Goal: Information Seeking & Learning: Learn about a topic

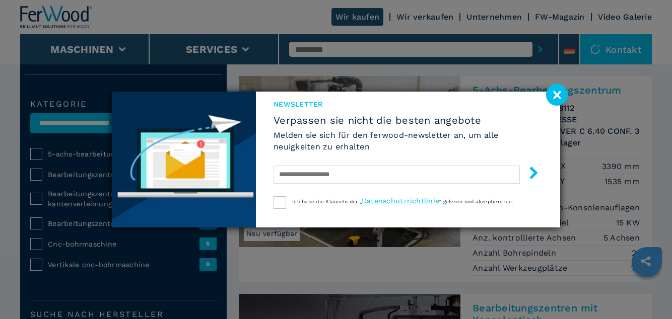
scroll to position [75, 0]
click at [558, 106] on image at bounding box center [557, 95] width 22 height 22
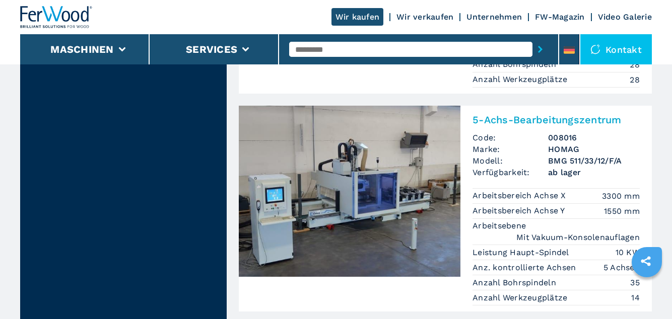
scroll to position [1462, 0]
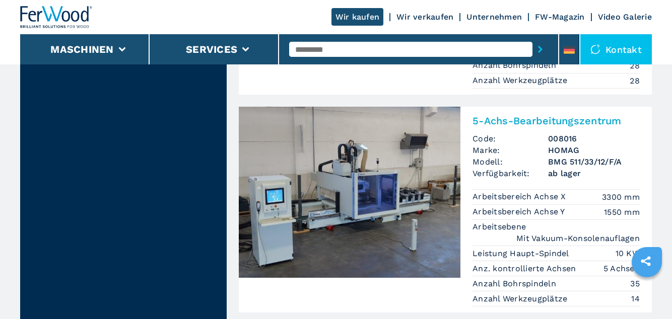
click at [572, 117] on h2 "5-Achs-Bearbeitungszentrum" at bounding box center [555, 121] width 167 height 12
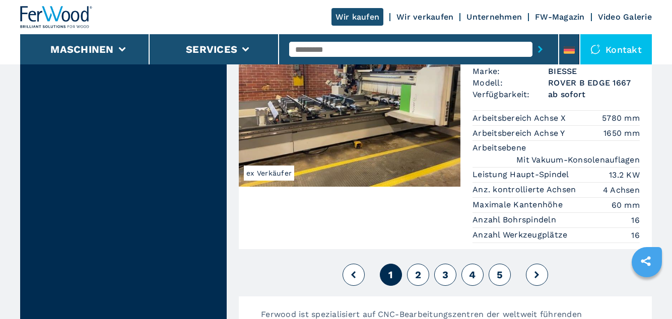
scroll to position [2685, 0]
click at [424, 263] on button "2" at bounding box center [418, 274] width 22 height 22
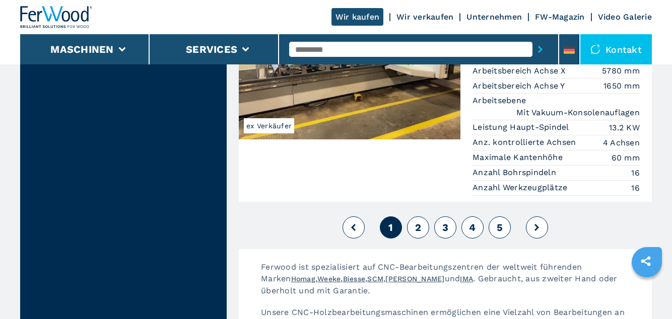
click at [340, 275] on link "Weeke" at bounding box center [328, 279] width 23 height 8
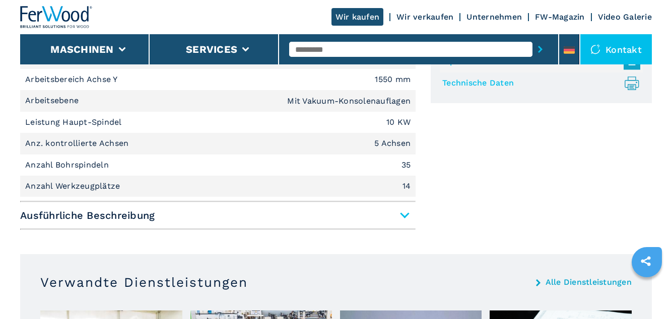
scroll to position [466, 0]
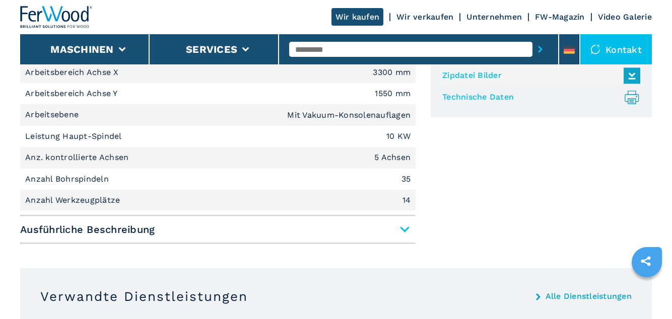
click at [379, 230] on span "Ausführliche Beschreibung" at bounding box center [217, 230] width 395 height 18
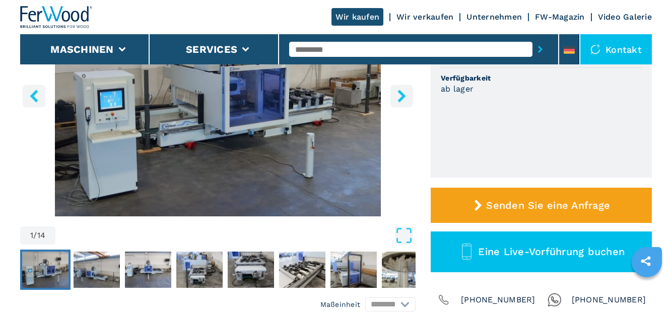
scroll to position [187, 0]
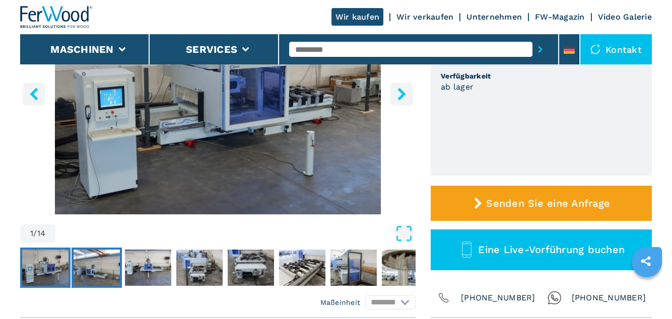
click at [106, 278] on img "Go to Slide 2" at bounding box center [97, 268] width 46 height 36
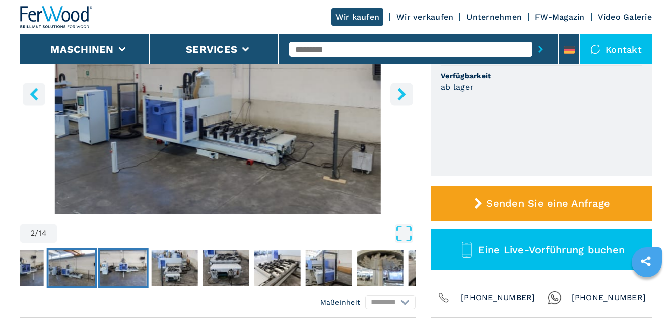
click at [137, 279] on img "Go to Slide 3" at bounding box center [123, 268] width 46 height 36
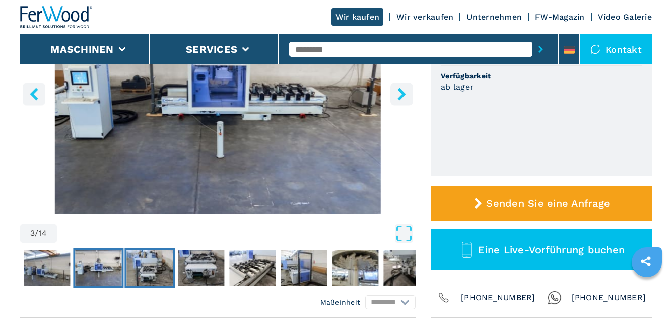
click at [157, 276] on img "Go to Slide 4" at bounding box center [149, 268] width 46 height 36
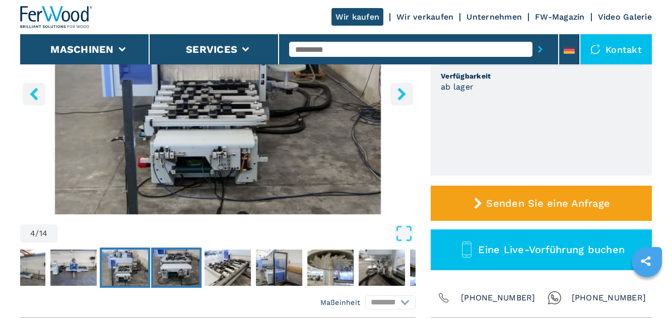
click at [173, 273] on img "Go to Slide 5" at bounding box center [176, 268] width 46 height 36
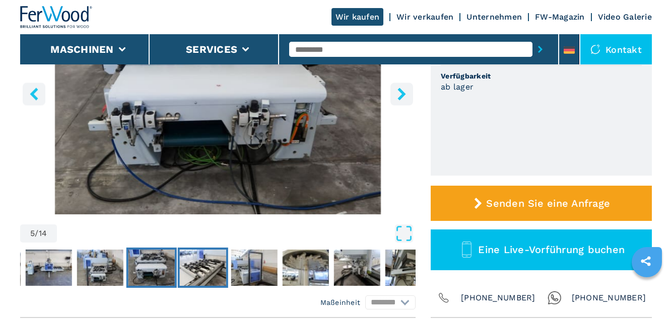
click at [204, 266] on img "Go to Slide 6" at bounding box center [203, 268] width 46 height 36
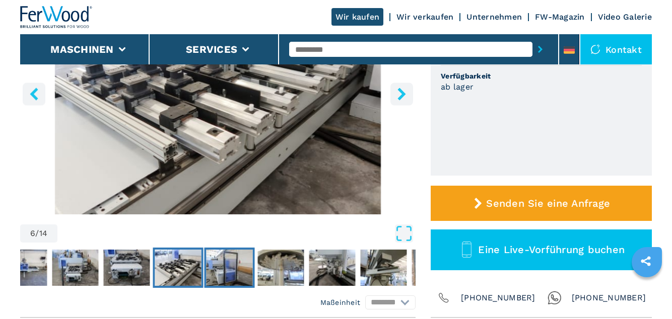
click at [221, 271] on img "Go to Slide 7" at bounding box center [229, 268] width 46 height 36
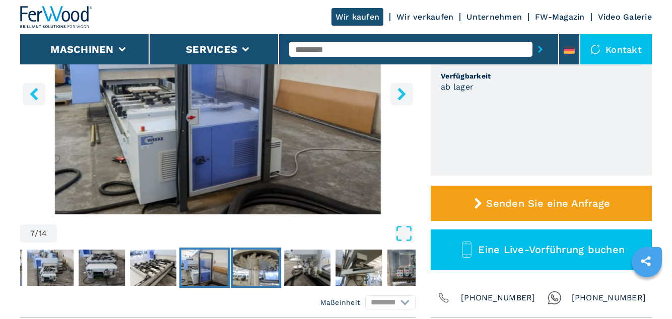
click at [263, 266] on img "Go to Slide 8" at bounding box center [256, 268] width 46 height 36
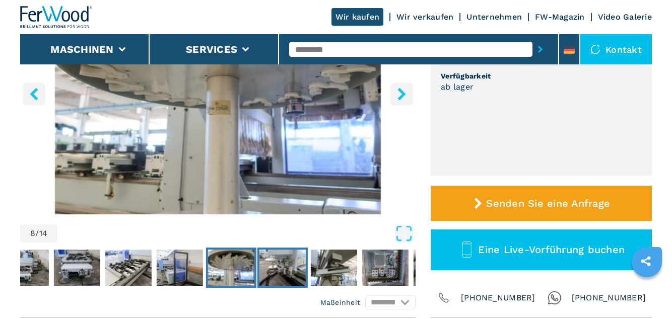
click at [287, 270] on img "Go to Slide 9" at bounding box center [282, 268] width 46 height 36
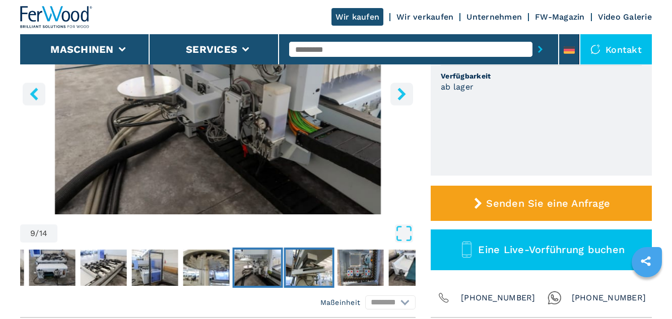
click at [315, 268] on img "Go to Slide 10" at bounding box center [309, 268] width 46 height 36
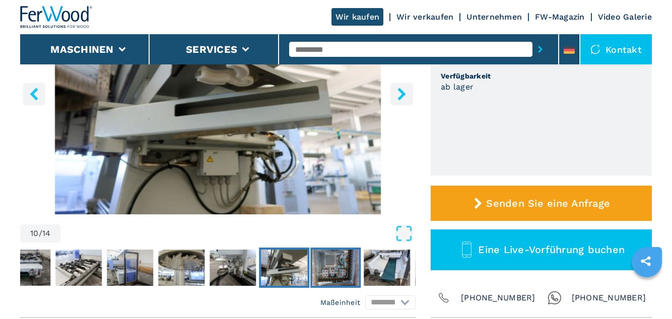
click at [337, 270] on img "Go to Slide 11" at bounding box center [335, 268] width 46 height 36
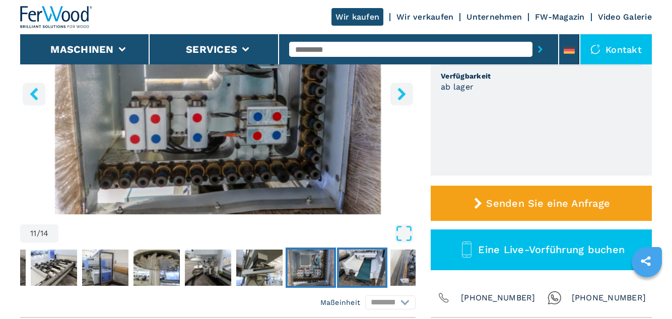
click at [364, 268] on img "Go to Slide 12" at bounding box center [362, 268] width 46 height 36
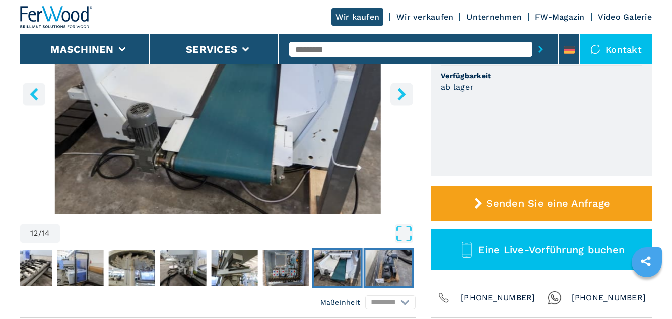
click at [390, 262] on img "Go to Slide 13" at bounding box center [389, 268] width 46 height 36
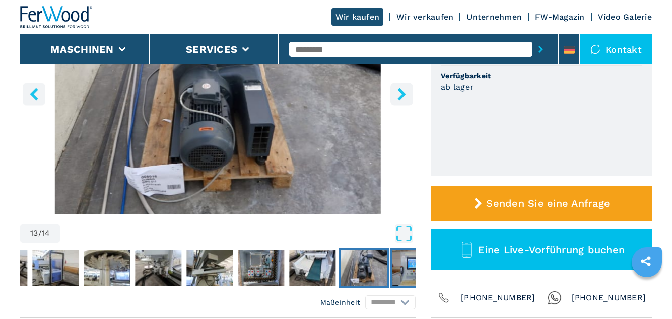
click at [408, 270] on img "Go to Slide 14" at bounding box center [415, 268] width 46 height 36
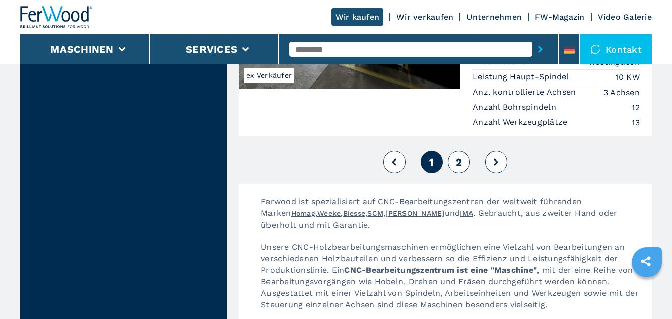
scroll to position [2731, 0]
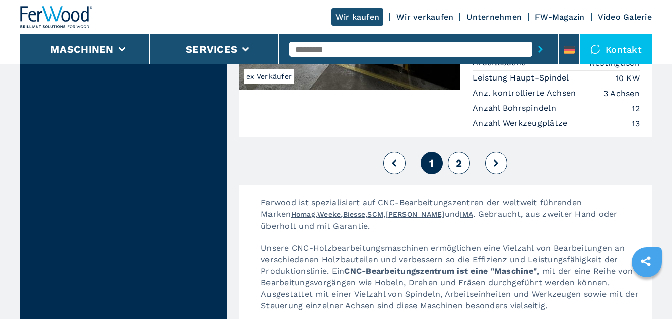
click at [464, 152] on button "2" at bounding box center [459, 163] width 22 height 22
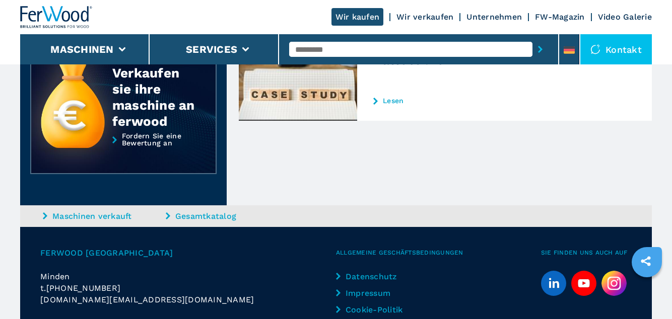
scroll to position [283, 0]
